Goal: Information Seeking & Learning: Learn about a topic

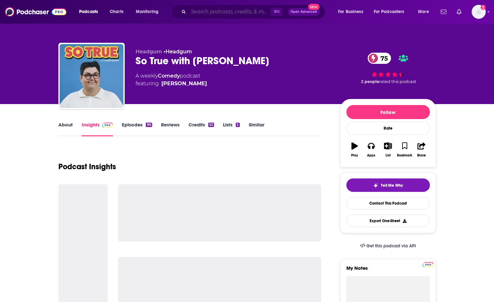
click at [245, 12] on input "Search podcasts, credits, & more..." at bounding box center [229, 12] width 82 height 10
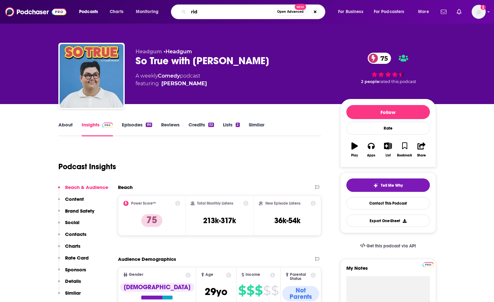
type input "ride"
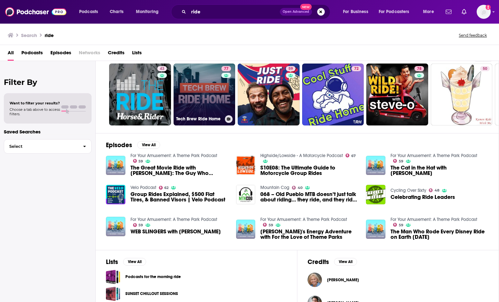
scroll to position [59, 0]
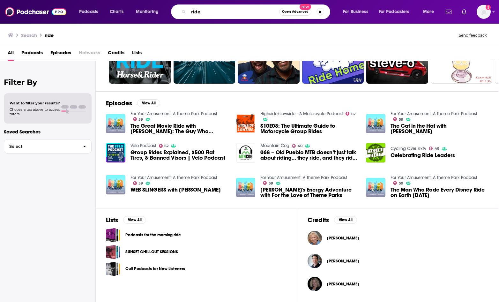
click at [209, 13] on input "ride" at bounding box center [233, 12] width 91 height 10
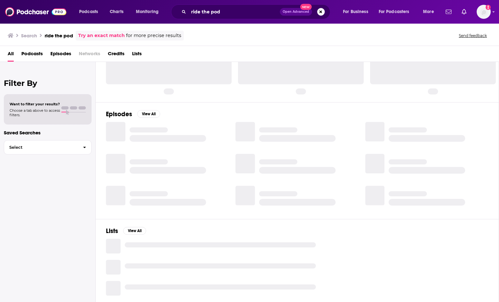
scroll to position [40, 0]
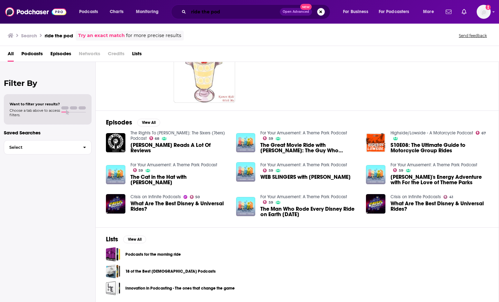
click at [200, 15] on input "ride the pod" at bounding box center [233, 12] width 91 height 10
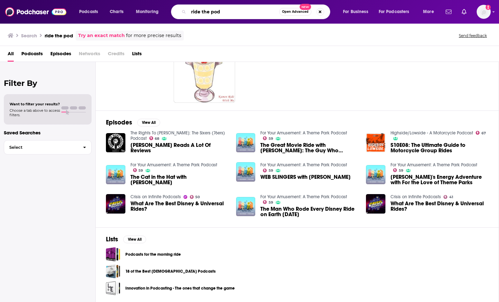
click at [203, 12] on input "ride the pod" at bounding box center [233, 12] width 91 height 10
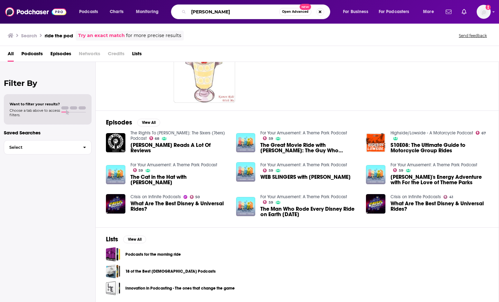
type input "[PERSON_NAME]"
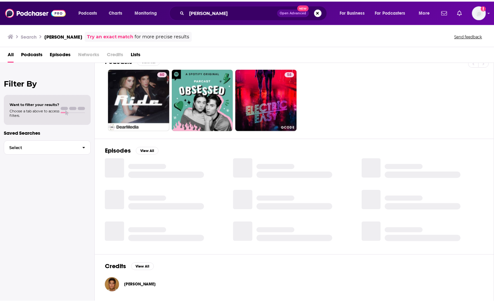
scroll to position [13, 0]
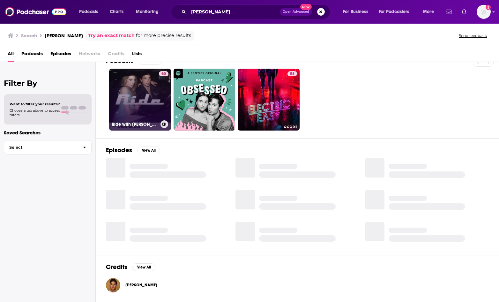
click at [150, 109] on link "60 Ride with [PERSON_NAME] and [PERSON_NAME]" at bounding box center [140, 100] width 62 height 62
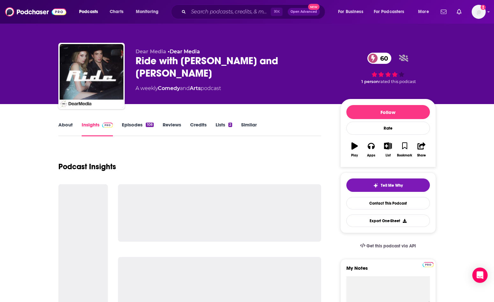
click at [67, 124] on link "About" at bounding box center [65, 128] width 14 height 15
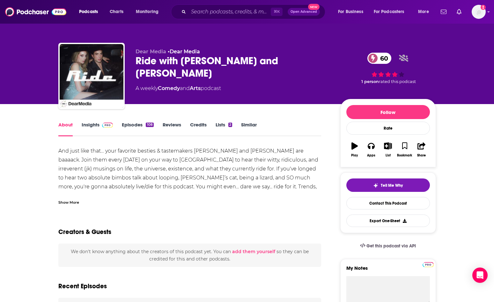
click at [67, 124] on link "About" at bounding box center [65, 128] width 14 height 15
click at [90, 126] on link "Insights" at bounding box center [98, 128] width 32 height 15
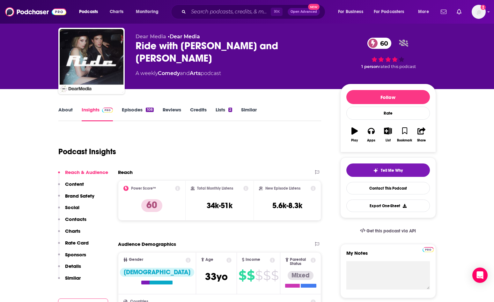
scroll to position [16, 0]
